Goal: Information Seeking & Learning: Learn about a topic

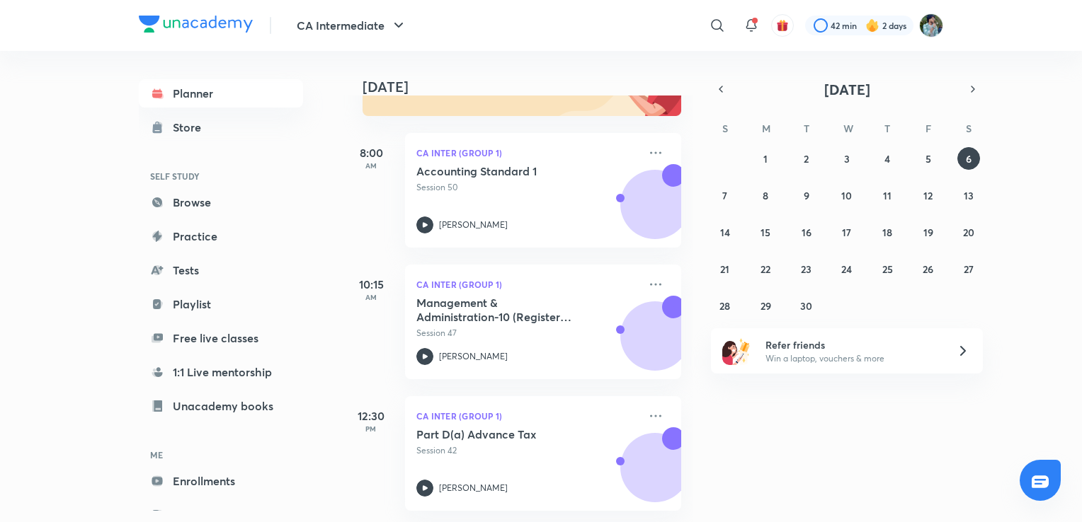
scroll to position [186, 0]
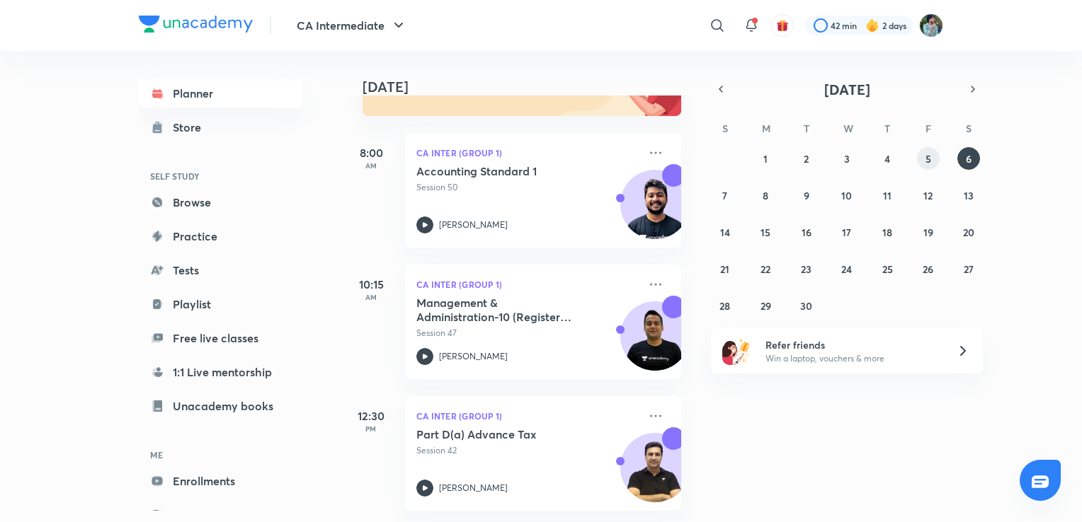
click at [927, 154] on abbr "5" at bounding box center [928, 158] width 6 height 13
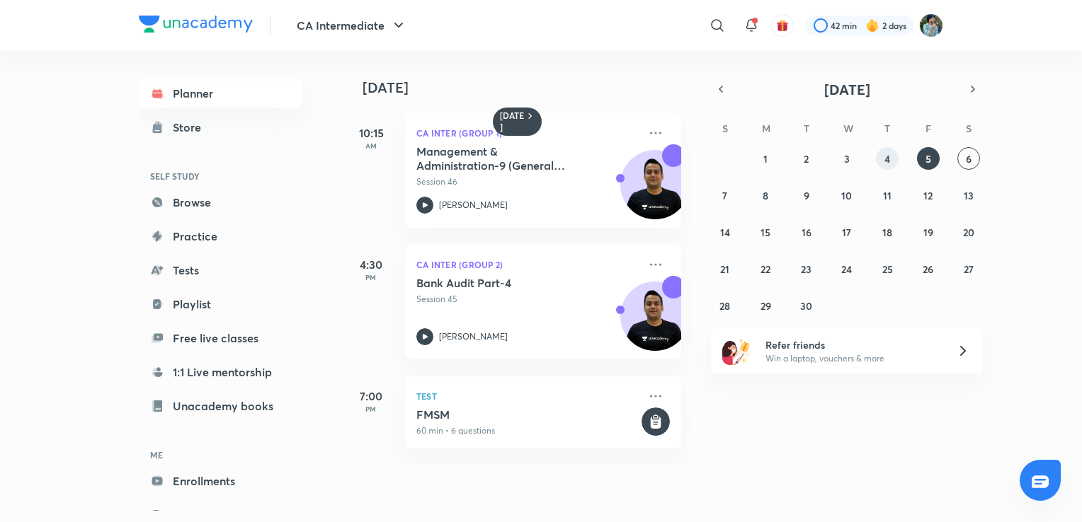
click at [889, 156] on abbr "4" at bounding box center [887, 158] width 6 height 13
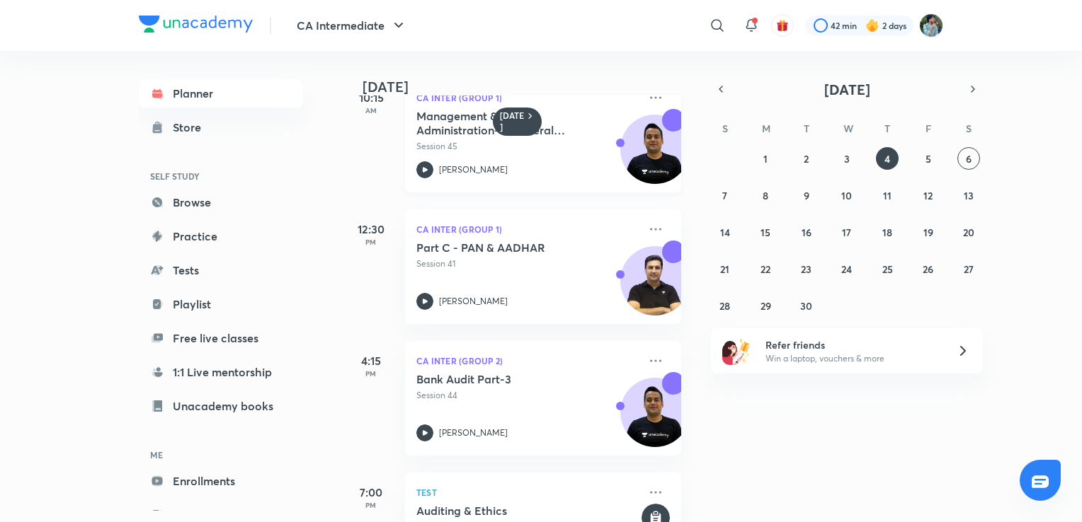
scroll to position [74, 0]
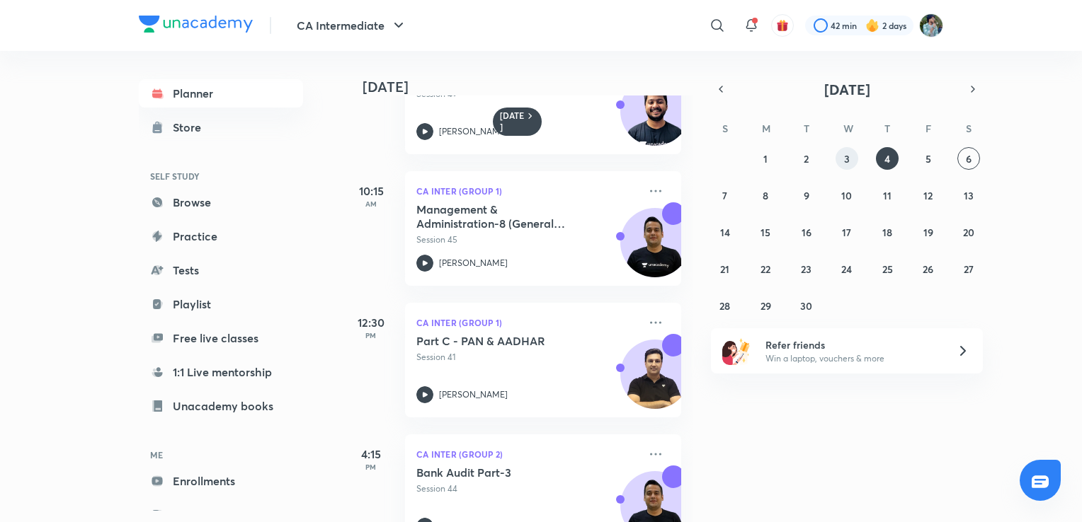
click at [849, 157] on abbr "3" at bounding box center [847, 158] width 6 height 13
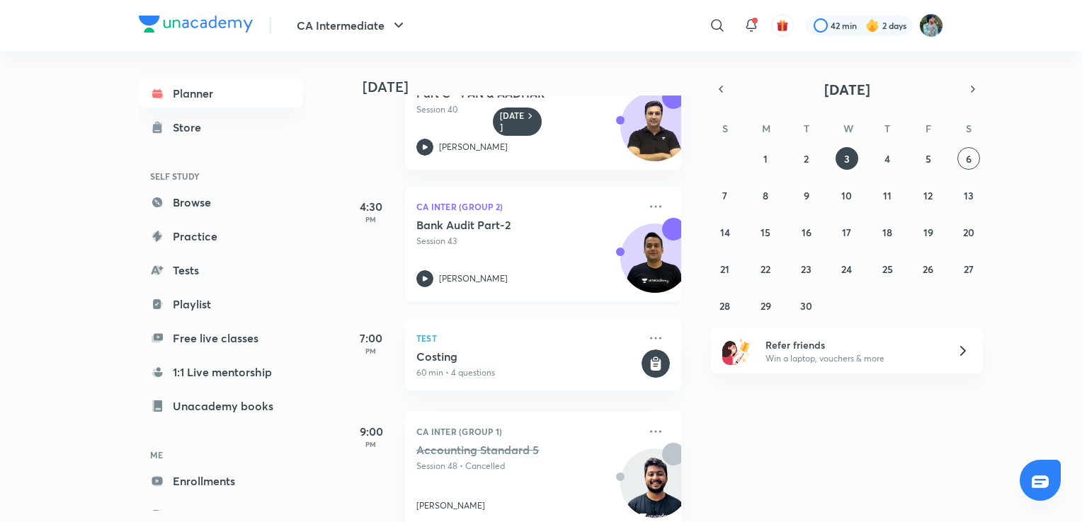
scroll to position [348, 0]
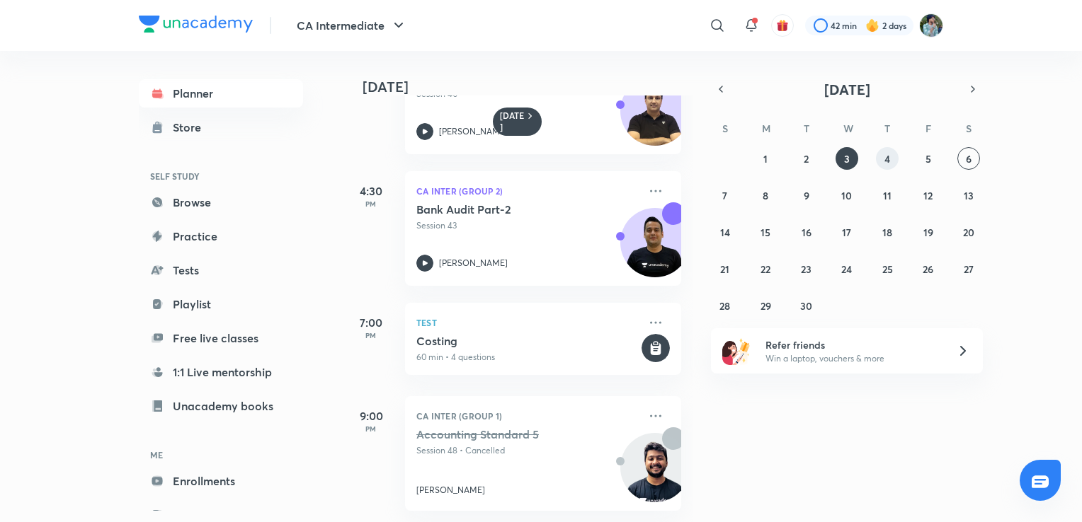
click at [882, 154] on button "4" at bounding box center [887, 158] width 23 height 23
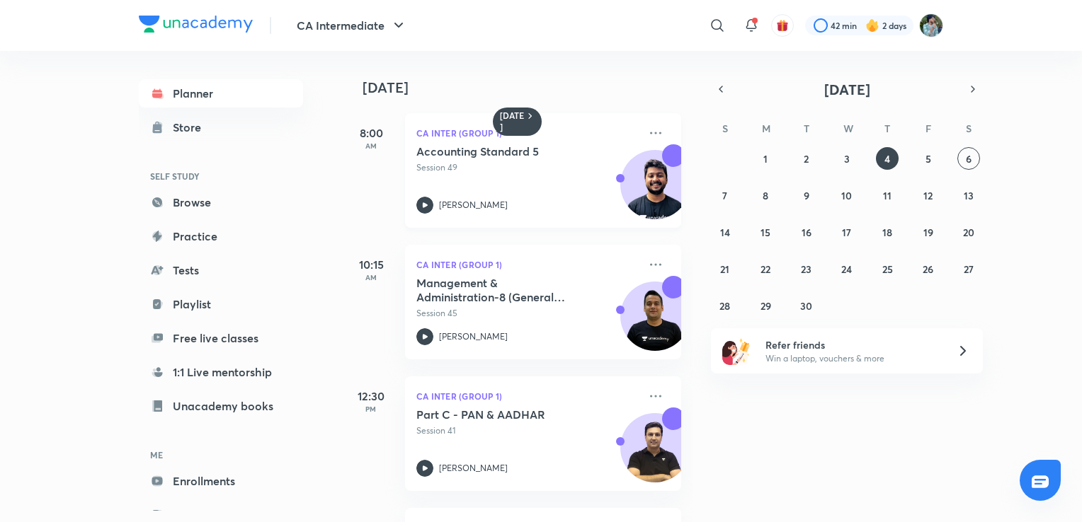
click at [422, 210] on icon at bounding box center [424, 205] width 17 height 17
